Goal: Find specific page/section: Find specific page/section

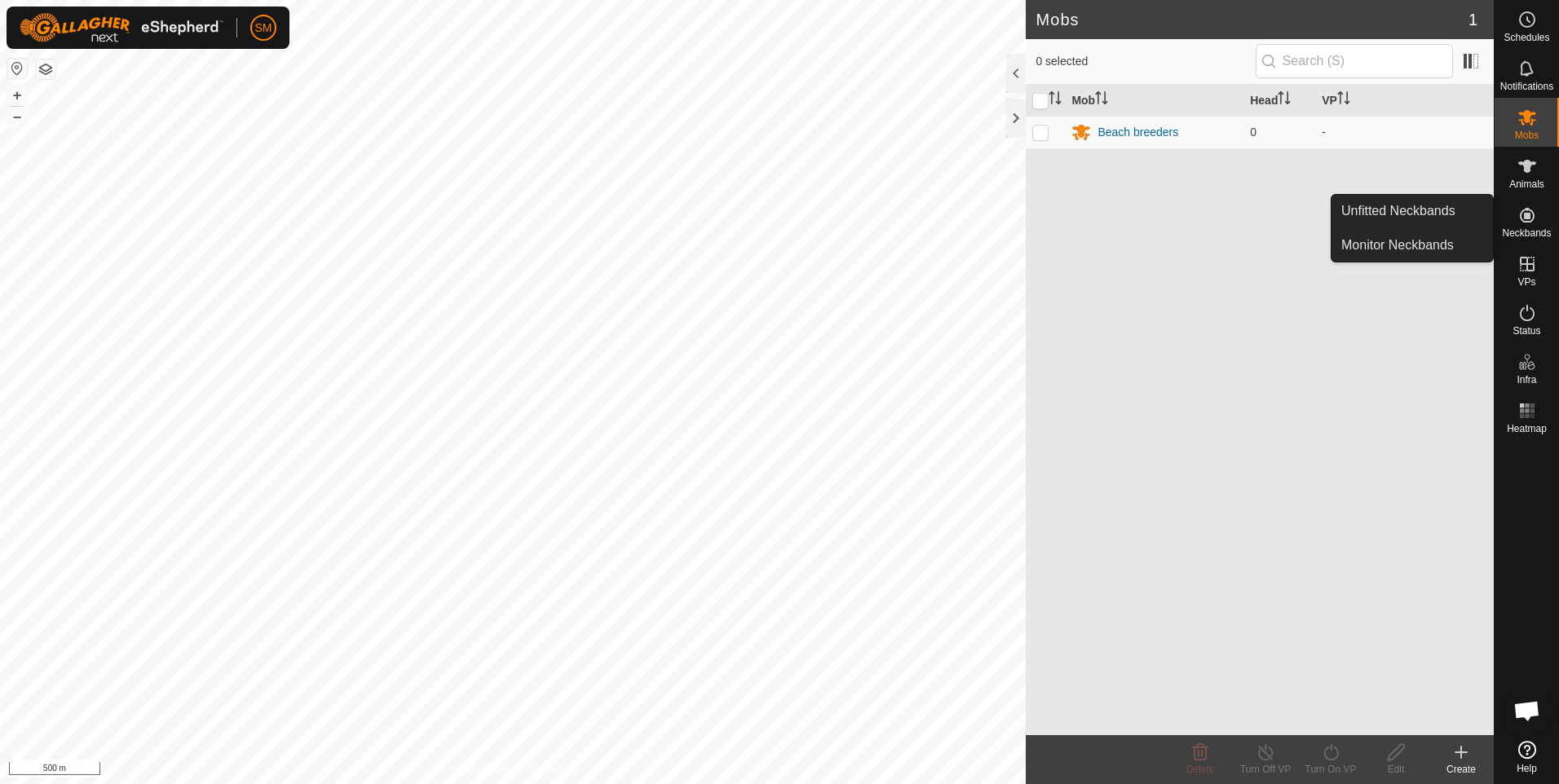
click at [1523, 217] on icon at bounding box center [1527, 215] width 20 height 20
click at [1423, 207] on link "Unfitted Neckbands" at bounding box center [1411, 210] width 161 height 32
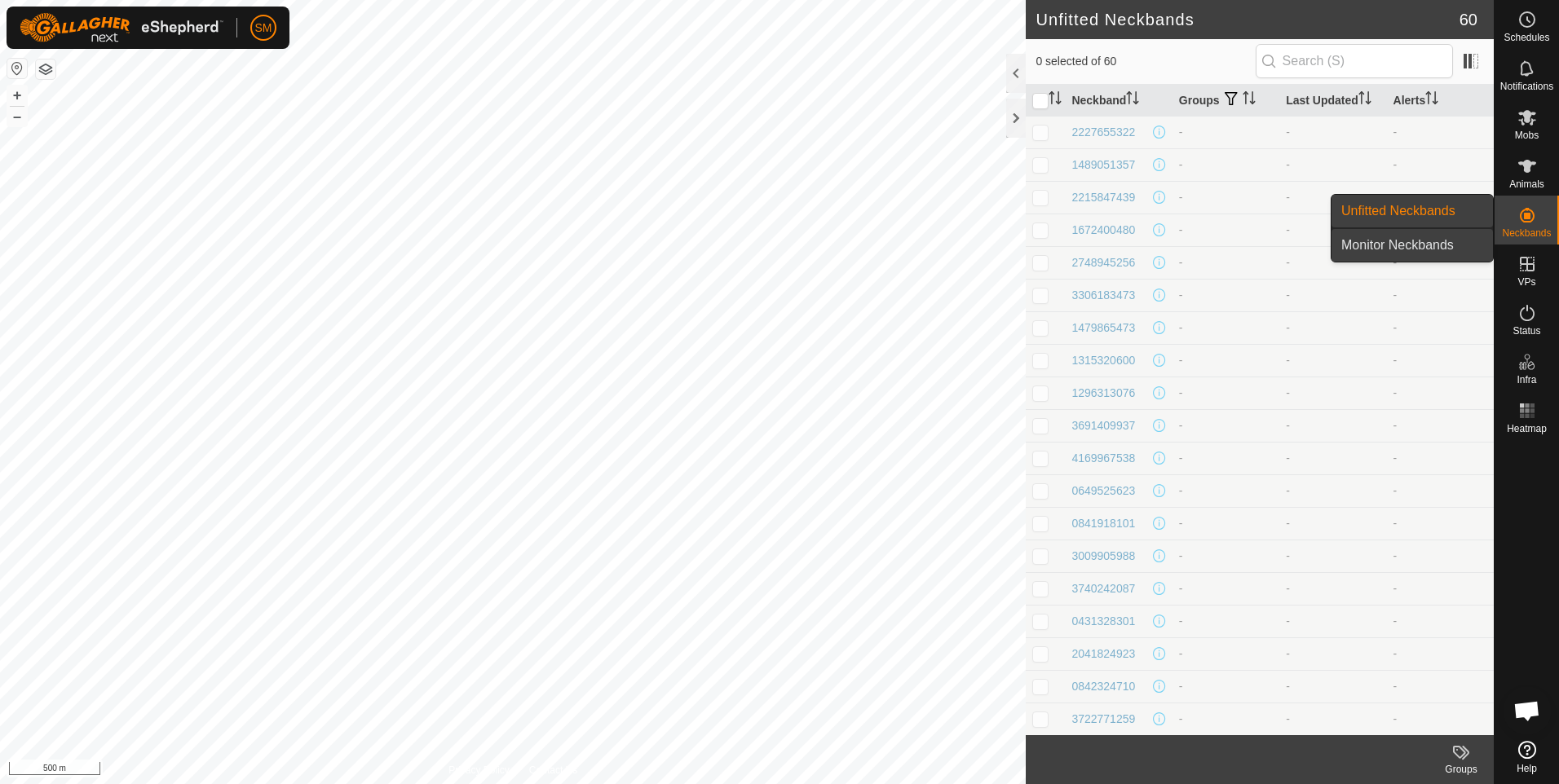
click at [1457, 243] on link "Monitor Neckbands" at bounding box center [1411, 244] width 161 height 32
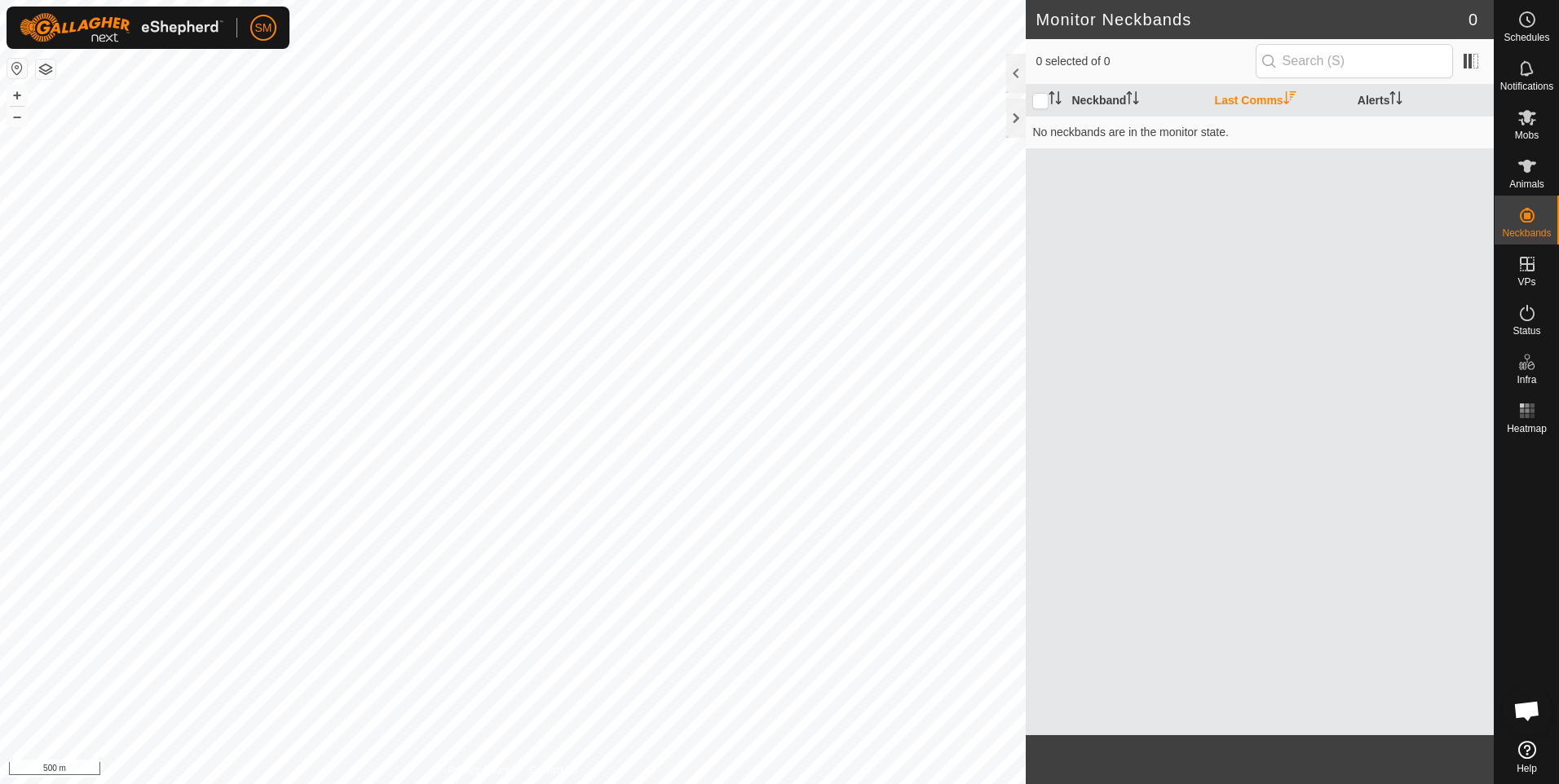
click at [1526, 760] on link "Help" at bounding box center [1527, 757] width 65 height 46
